Goal: Task Accomplishment & Management: Manage account settings

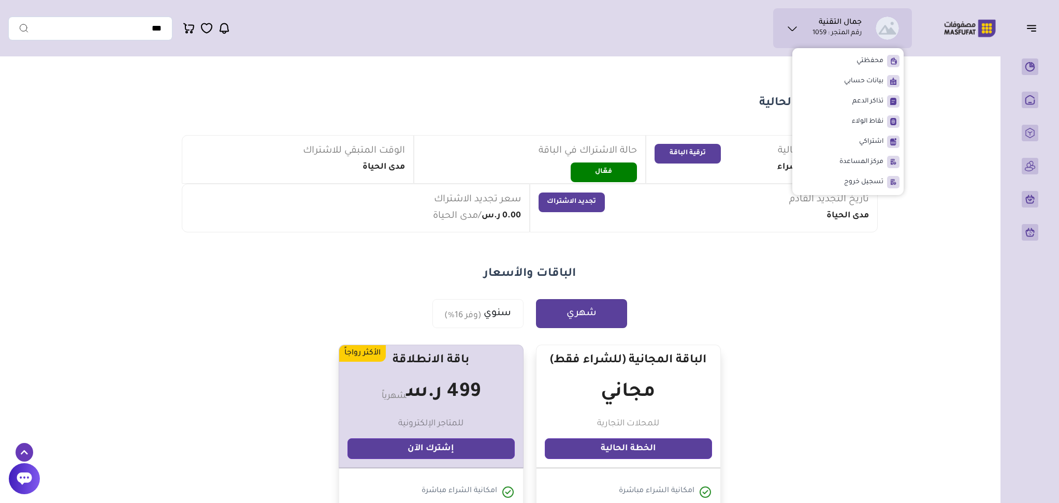
scroll to position [69, 0]
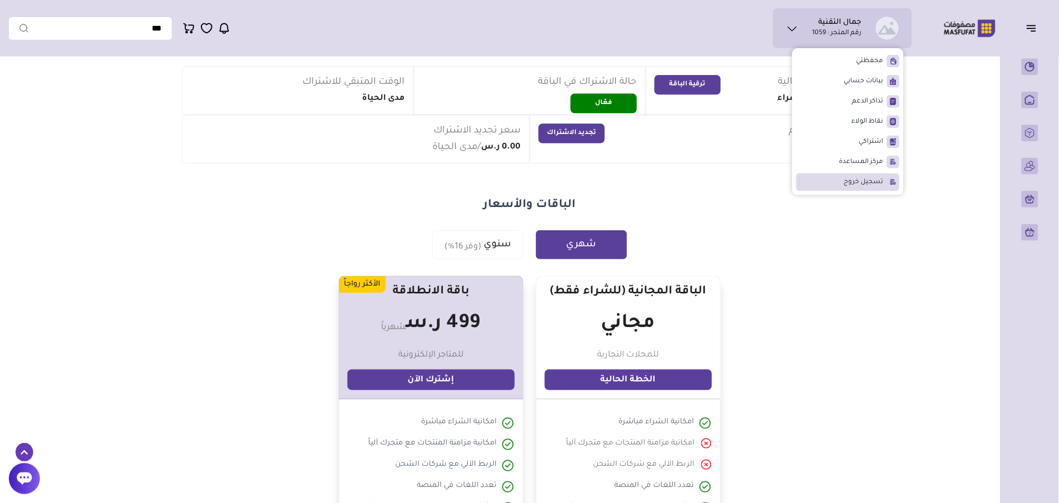
click at [858, 187] on li "تسجيل خروج" at bounding box center [848, 183] width 103 height 18
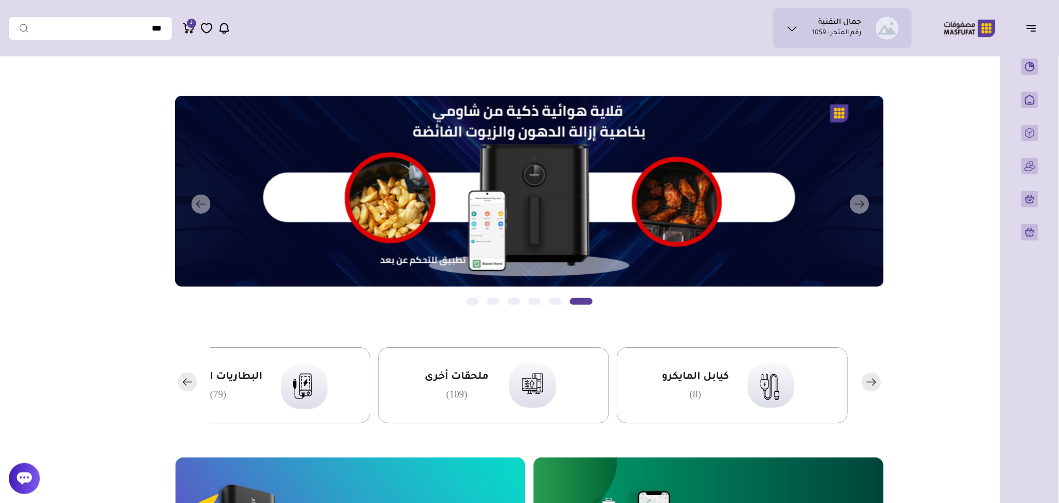
click at [795, 42] on div "جمال التقنية رقم المتجر : 1059 محفظتي تذاكر الدعم" at bounding box center [842, 28] width 139 height 40
click at [791, 30] on icon at bounding box center [792, 28] width 12 height 12
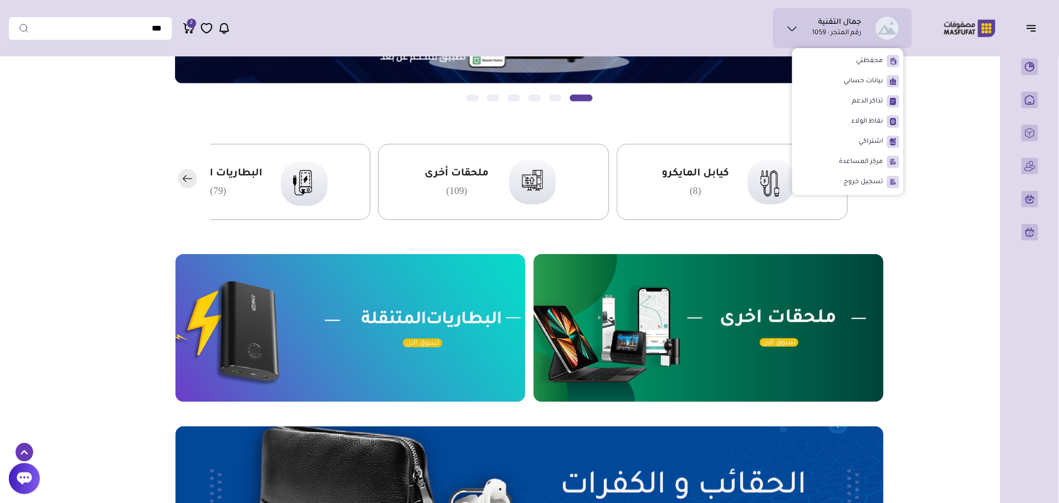
scroll to position [207, 0]
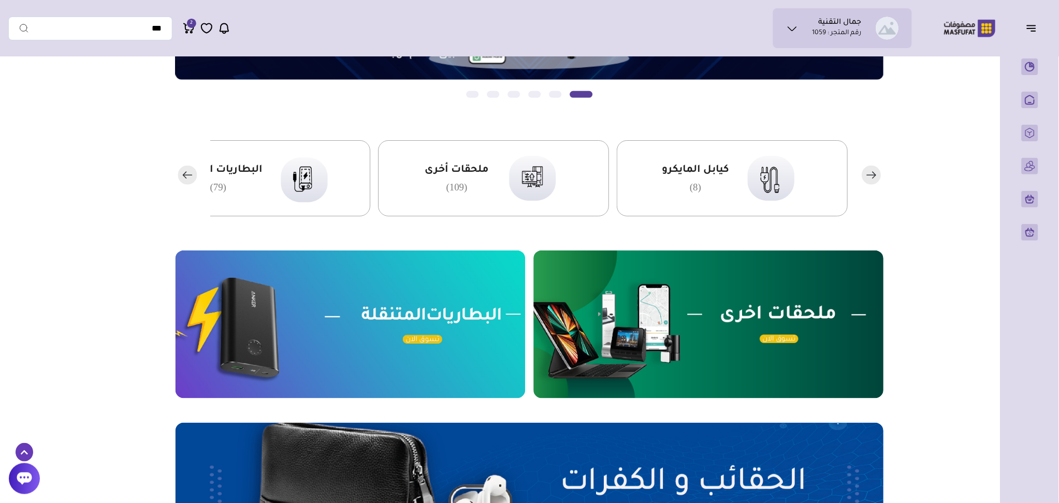
click at [804, 27] on ul "جمال التقنية رقم المتجر : 1059" at bounding box center [843, 28] width 122 height 23
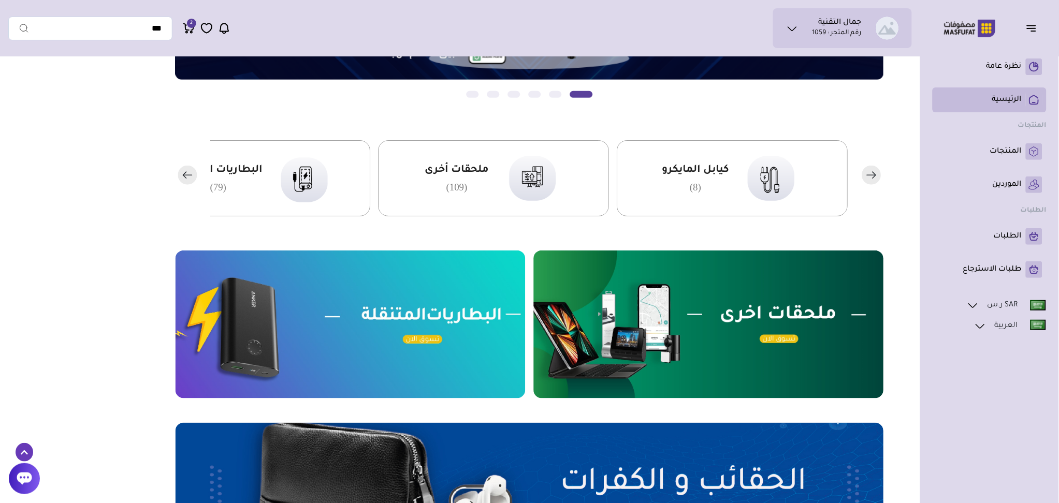
click at [1009, 105] on p "الرئيسية" at bounding box center [1007, 100] width 30 height 10
